Goal: Task Accomplishment & Management: Manage account settings

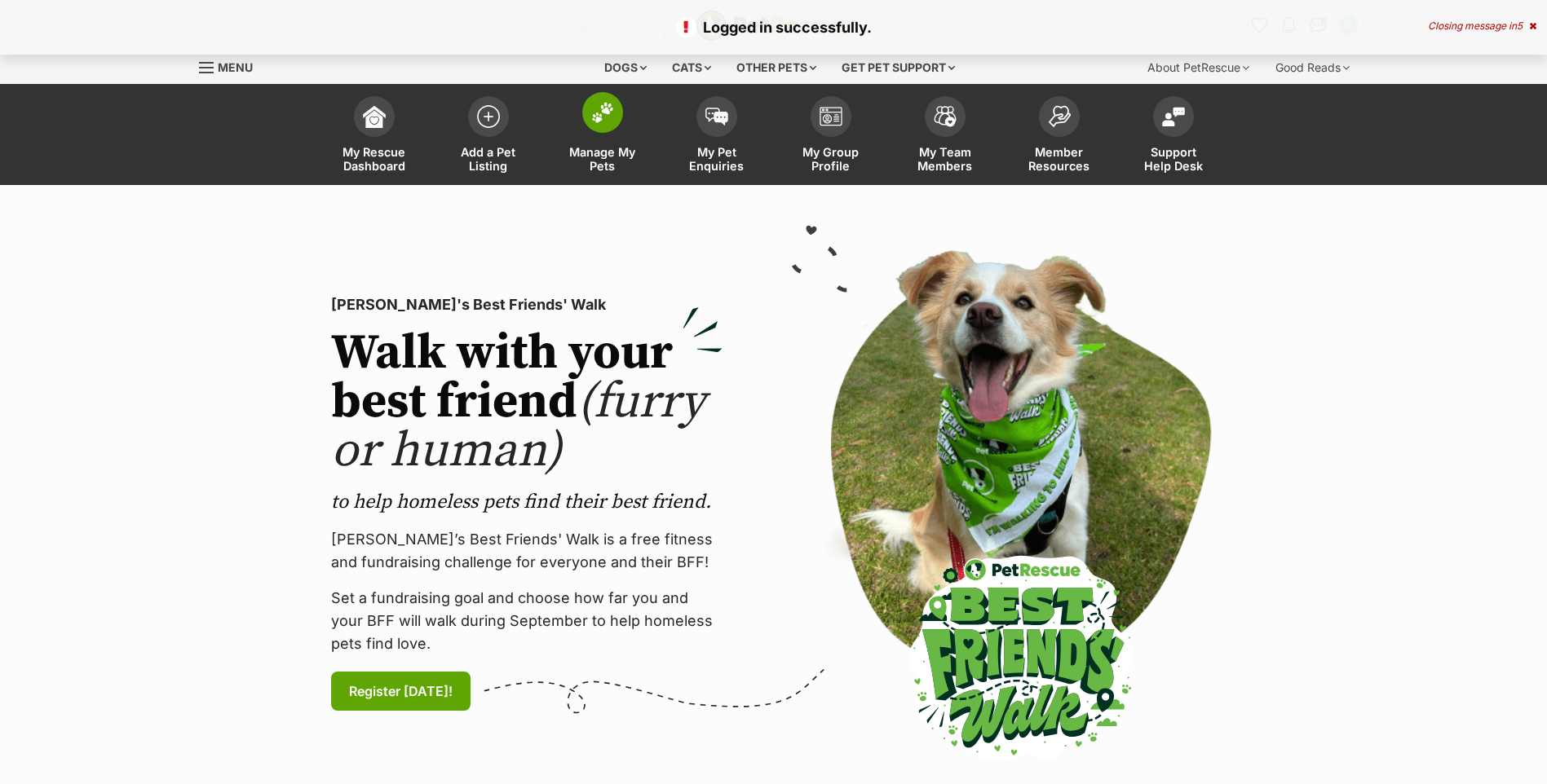
drag, startPoint x: 0, startPoint y: 0, endPoint x: 612, endPoint y: 153, distance: 630.8
click at [612, 153] on span "Manage My Pets" at bounding box center [603, 159] width 74 height 28
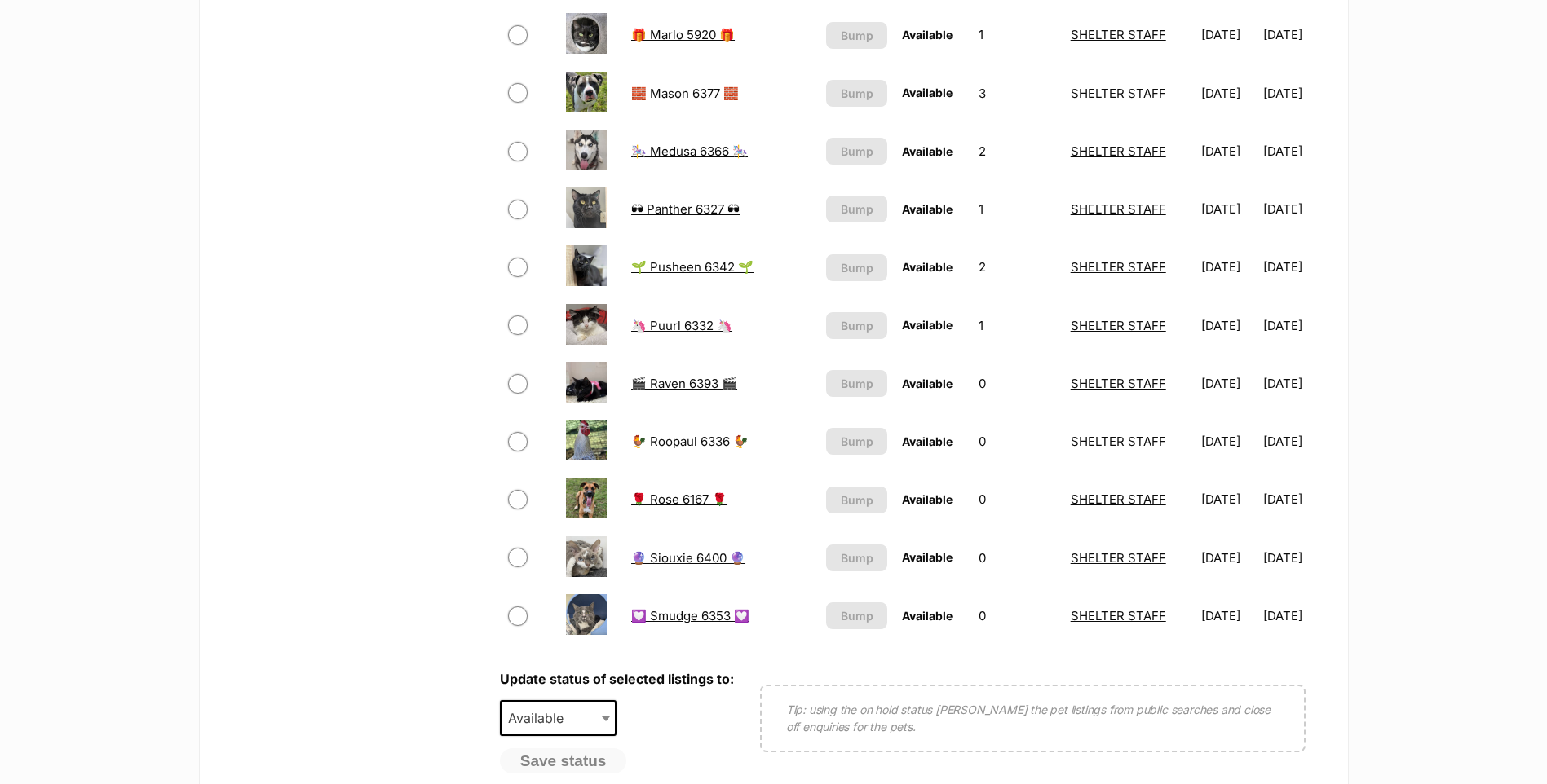
scroll to position [978, 0]
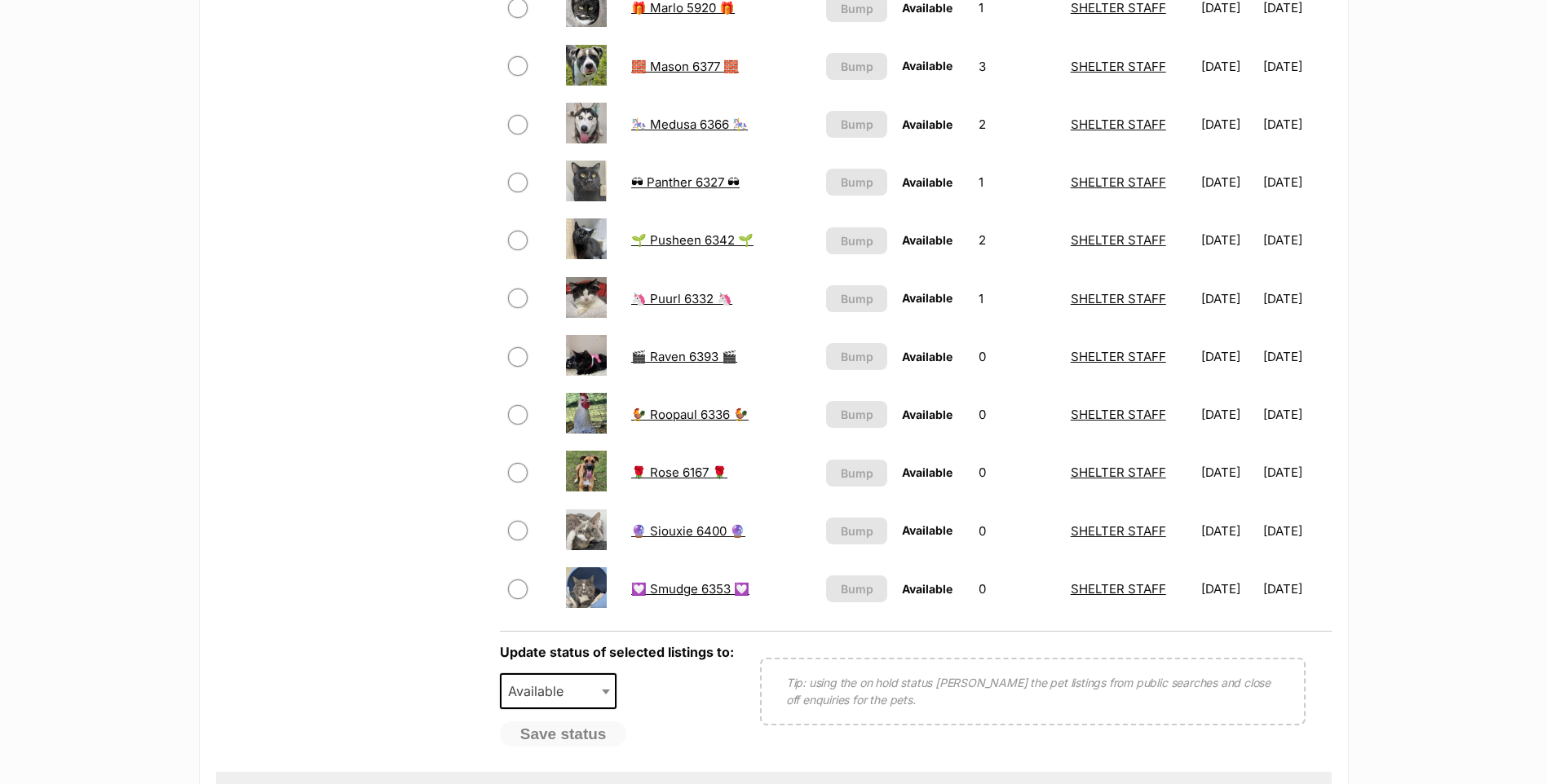
click at [682, 524] on link "🔮 Siouxie 6400 🔮" at bounding box center [688, 531] width 114 height 16
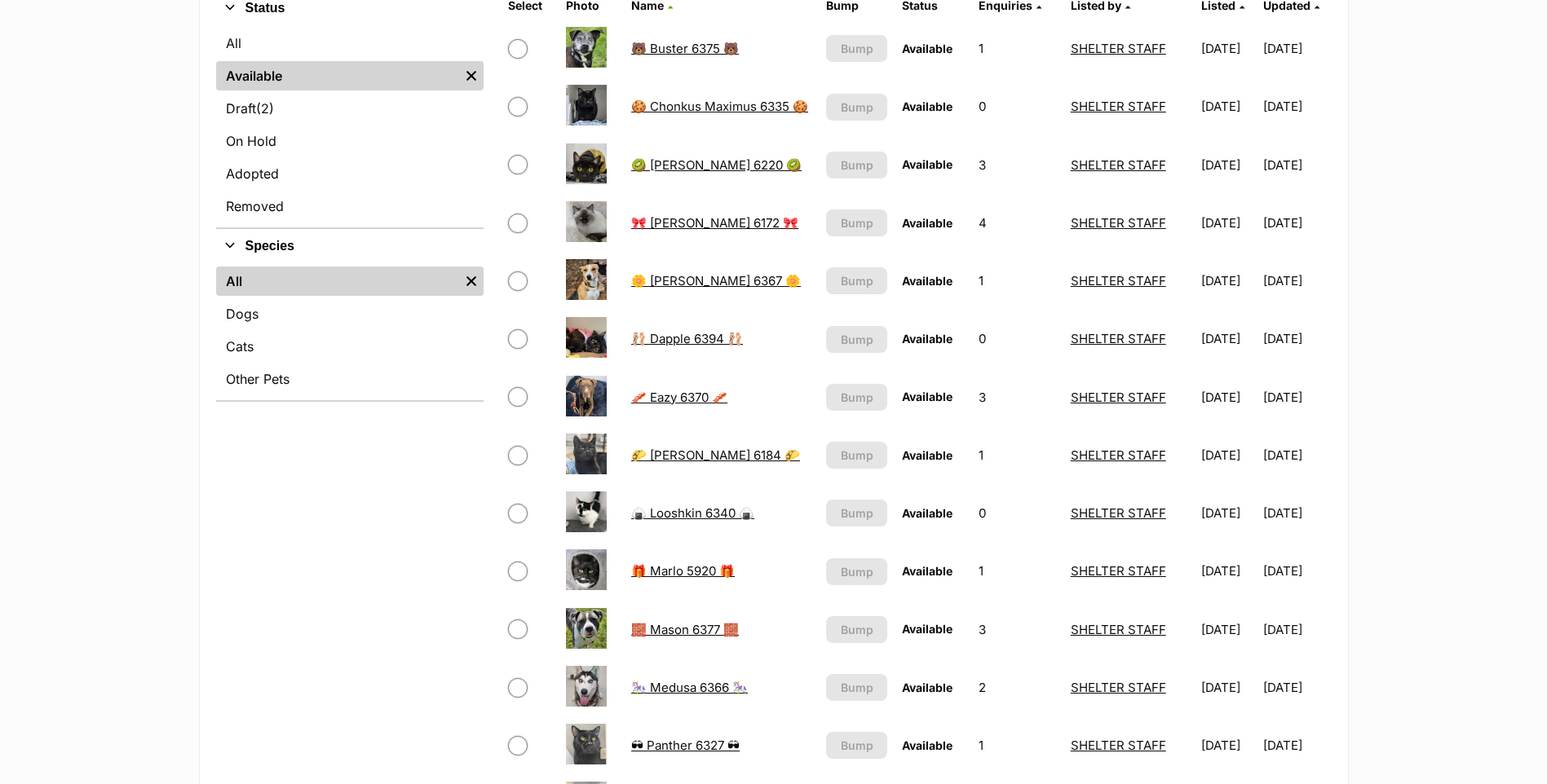
scroll to position [408, 0]
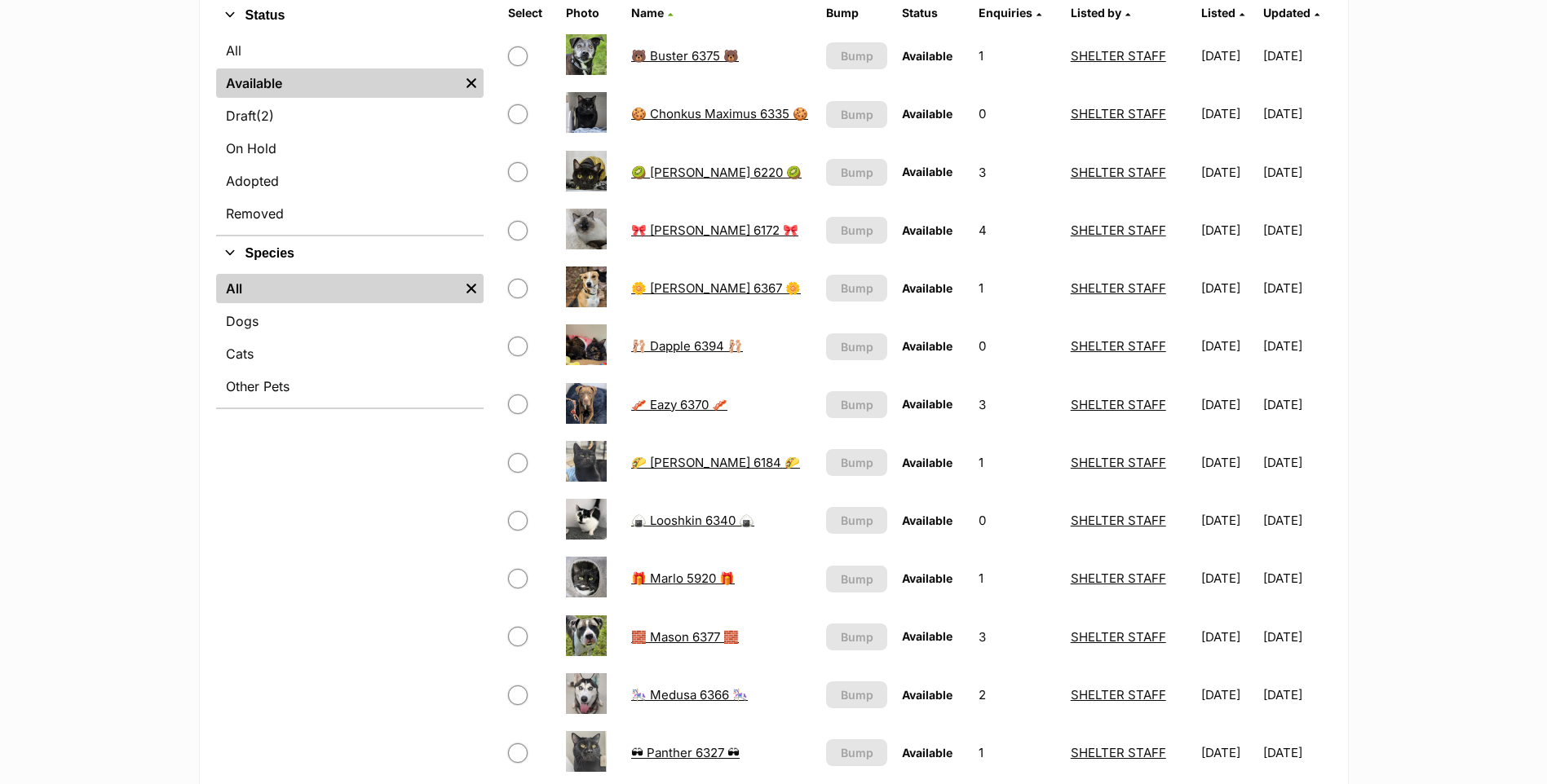
click at [695, 234] on link "🎀 Cleo 6172 🎀" at bounding box center [714, 230] width 167 height 16
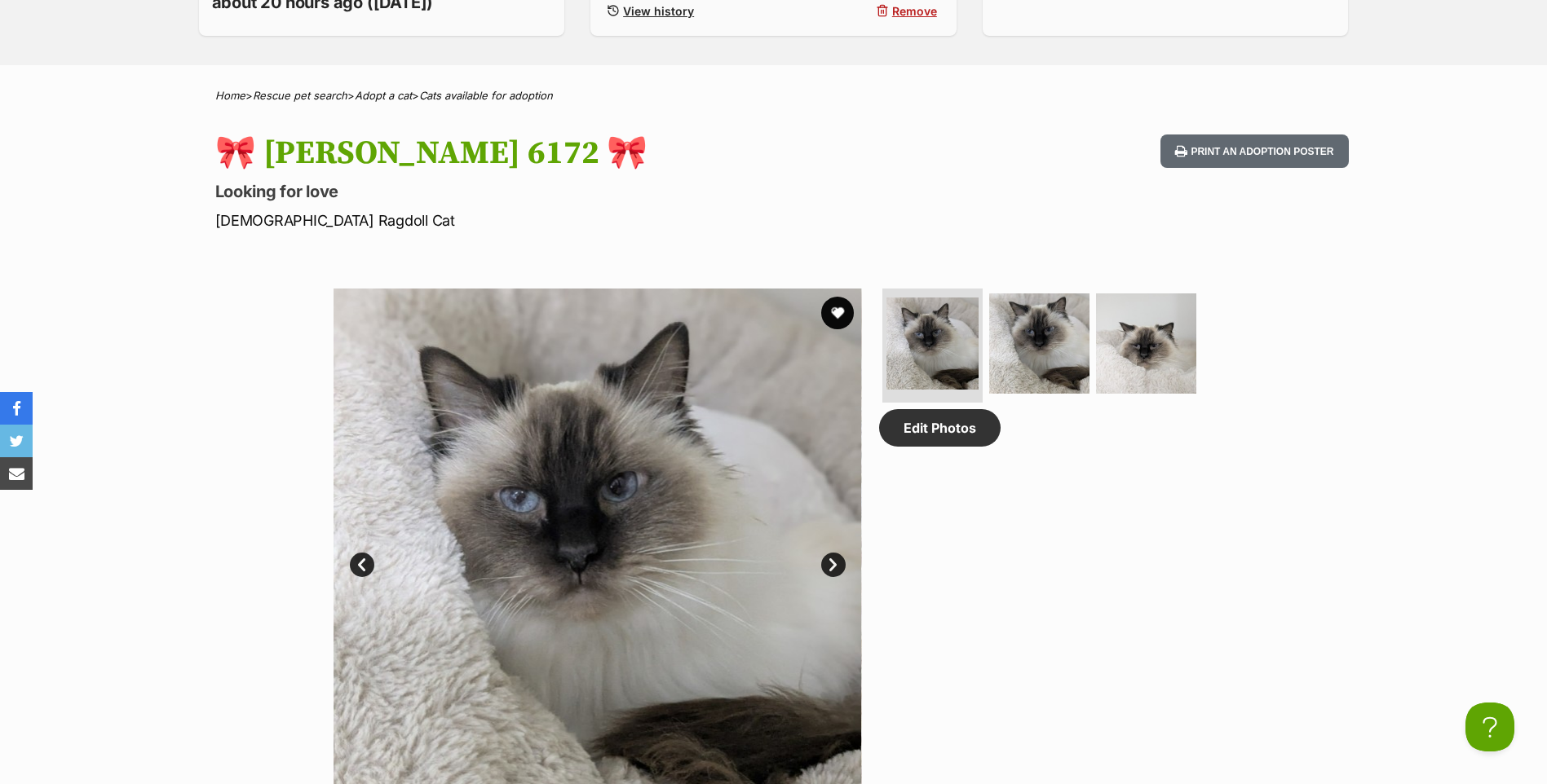
click at [838, 567] on link "Next" at bounding box center [833, 565] width 24 height 24
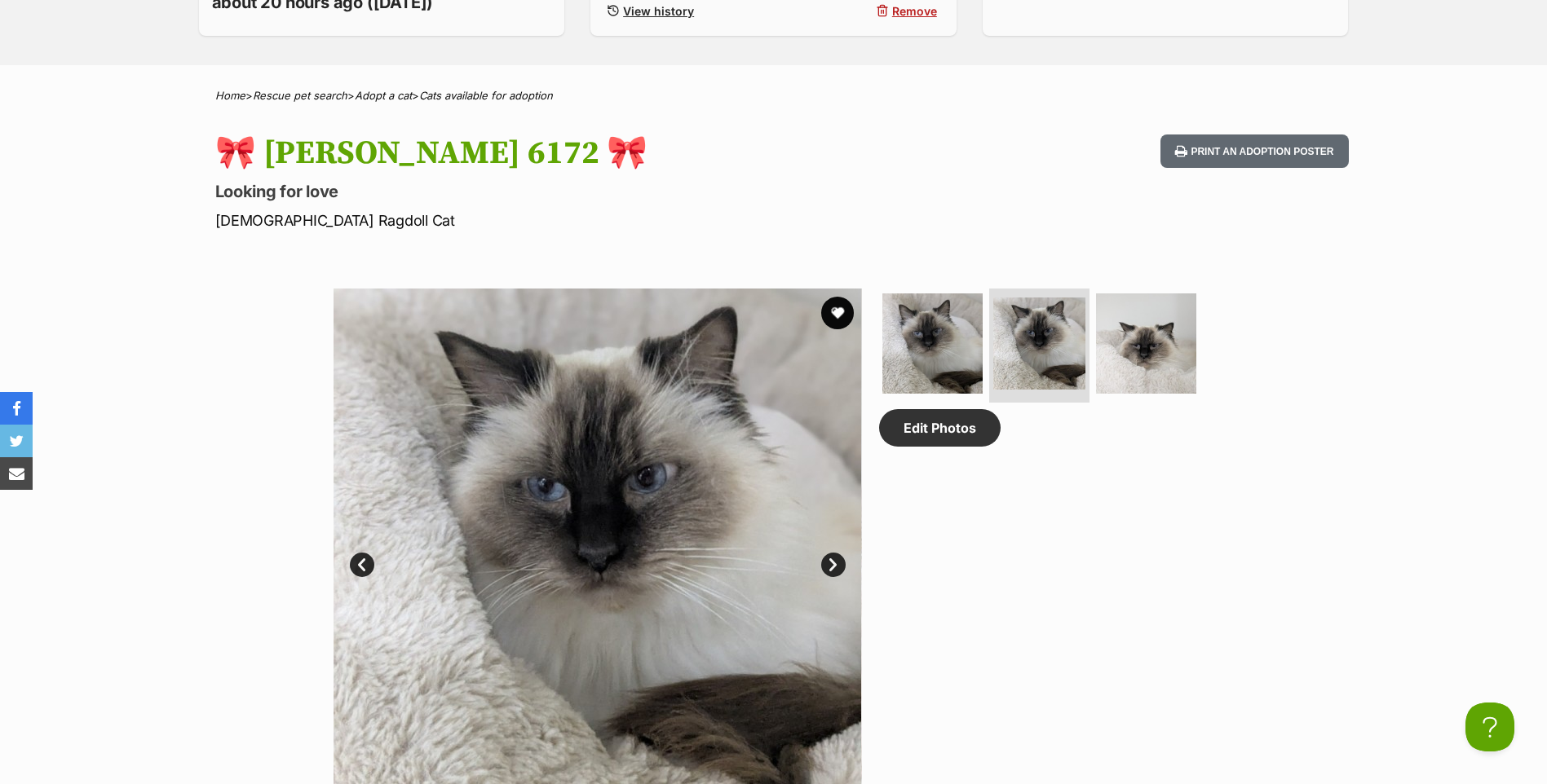
click at [838, 567] on link "Next" at bounding box center [833, 565] width 24 height 24
